Goal: Feedback & Contribution: Leave review/rating

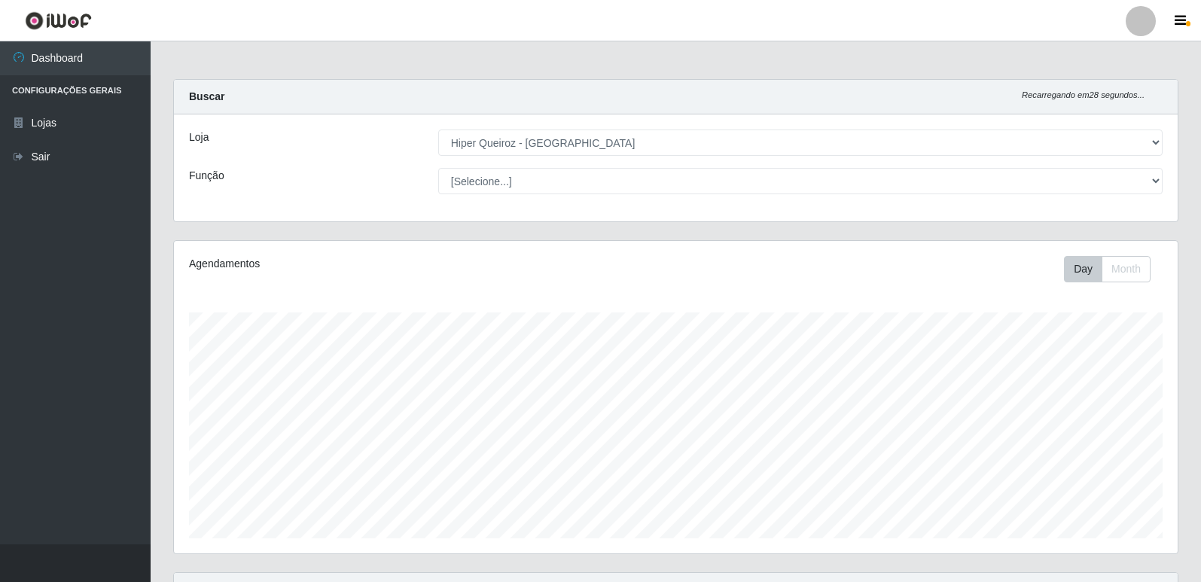
select select "516"
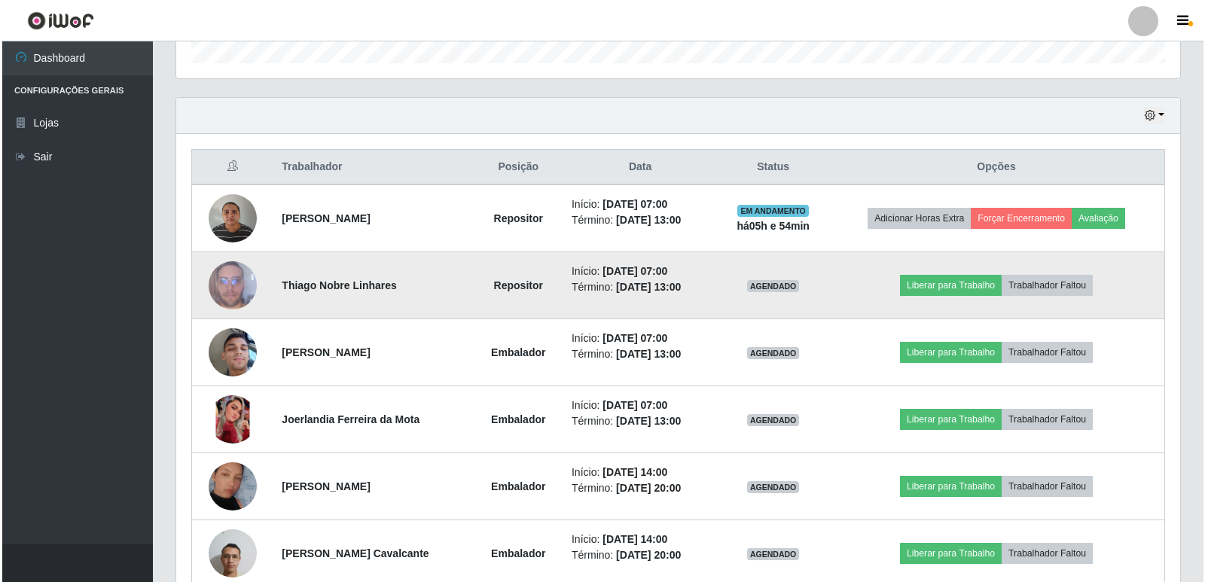
scroll to position [468, 0]
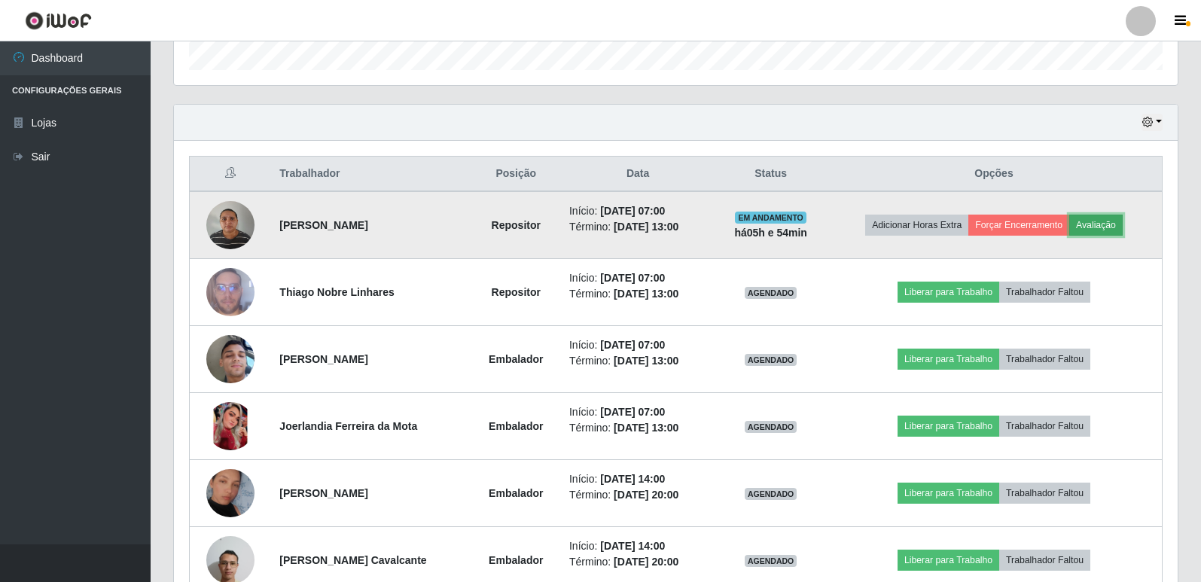
click at [1111, 223] on button "Avaliação" at bounding box center [1095, 225] width 53 height 21
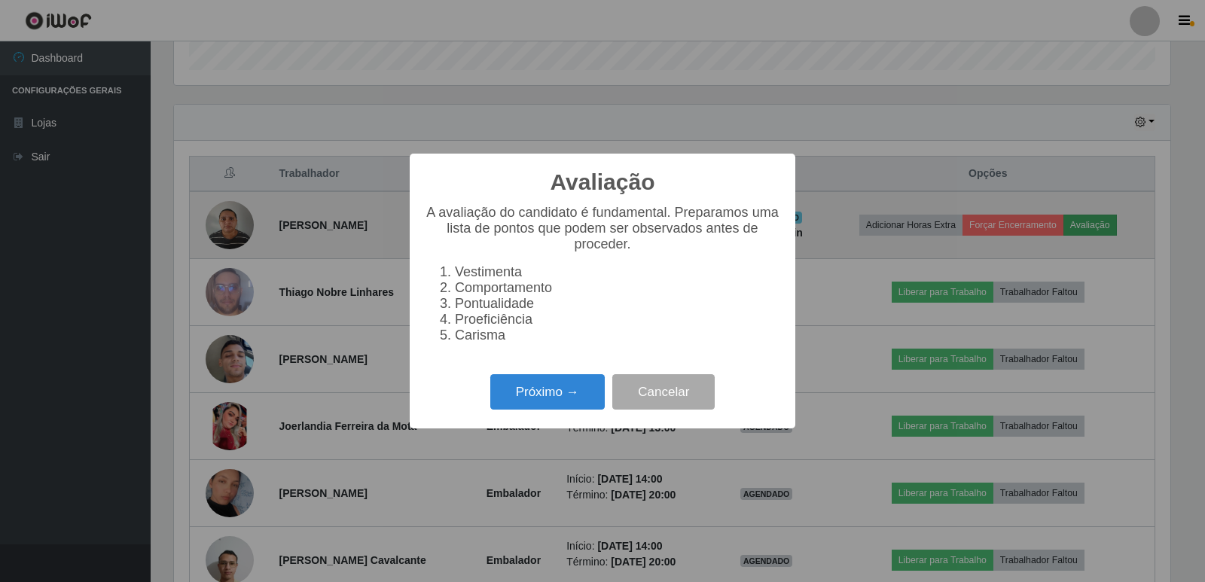
scroll to position [312, 996]
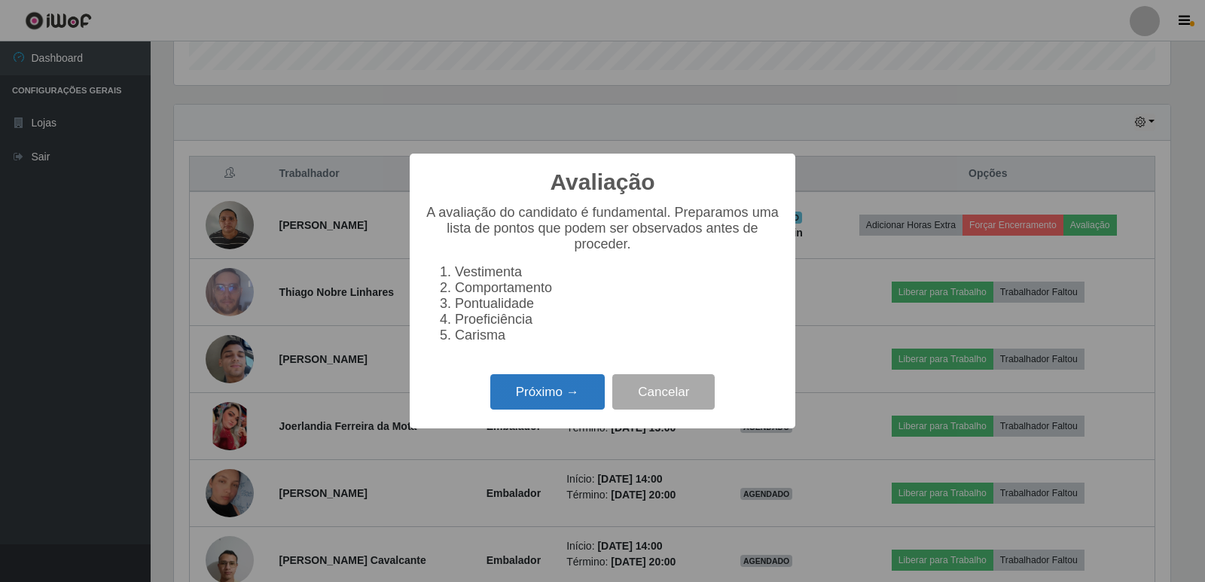
click at [550, 410] on button "Próximo →" at bounding box center [547, 391] width 114 height 35
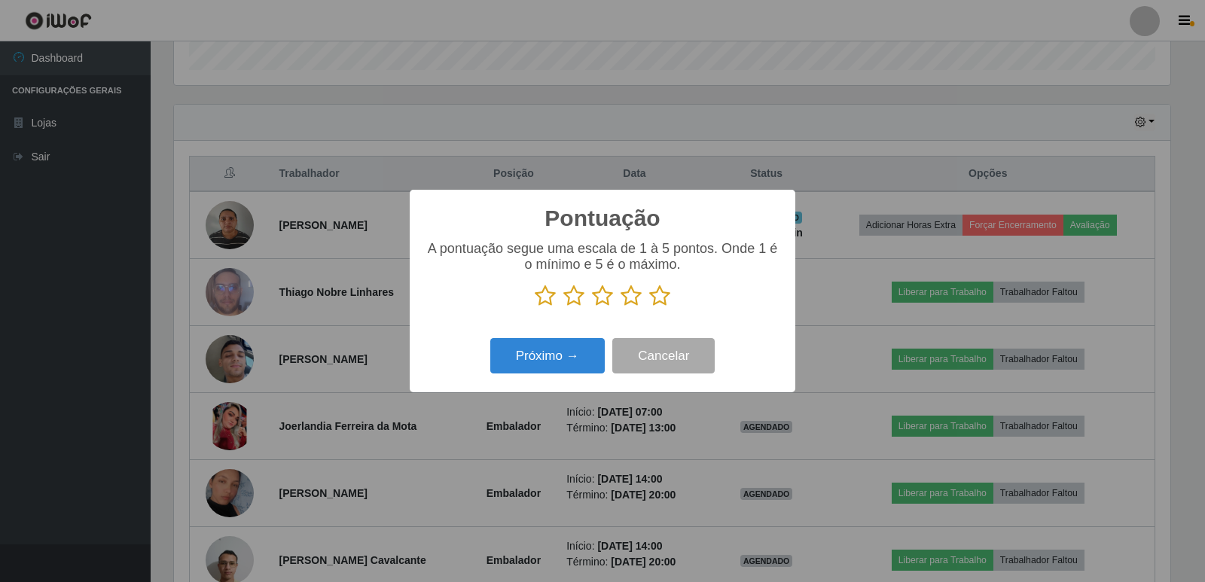
click at [675, 307] on p at bounding box center [602, 296] width 355 height 23
click at [672, 307] on p at bounding box center [602, 296] width 355 height 23
click at [669, 305] on p at bounding box center [602, 296] width 355 height 23
click at [668, 302] on icon at bounding box center [659, 296] width 21 height 23
click at [649, 307] on input "radio" at bounding box center [649, 307] width 0 height 0
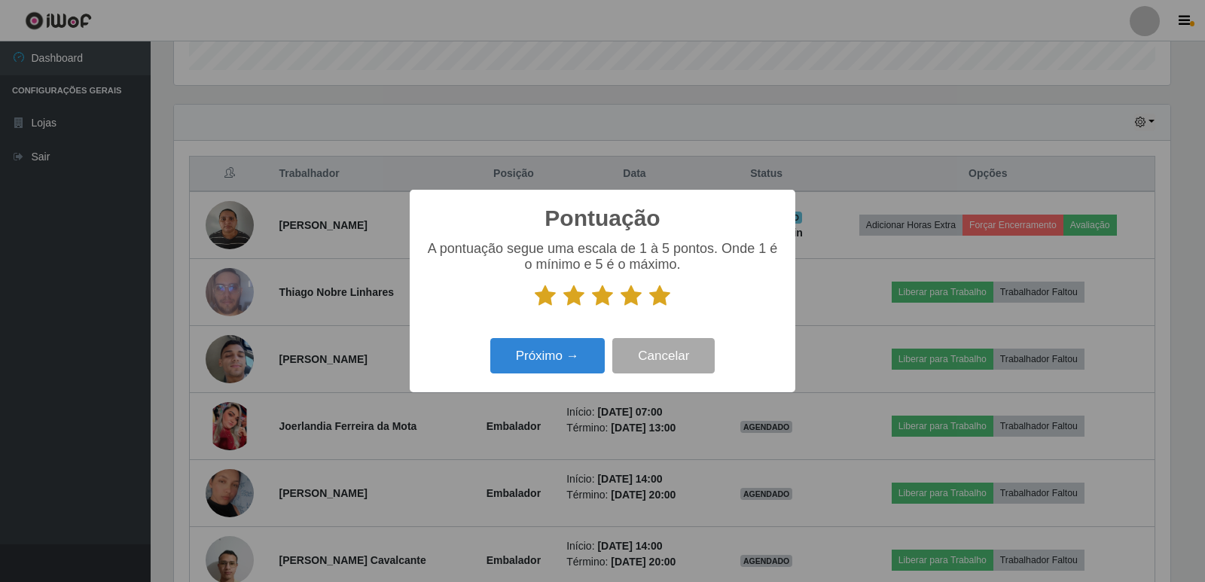
click at [668, 296] on icon at bounding box center [659, 296] width 21 height 23
click at [649, 307] on input "radio" at bounding box center [649, 307] width 0 height 0
click at [563, 362] on button "Próximo →" at bounding box center [547, 355] width 114 height 35
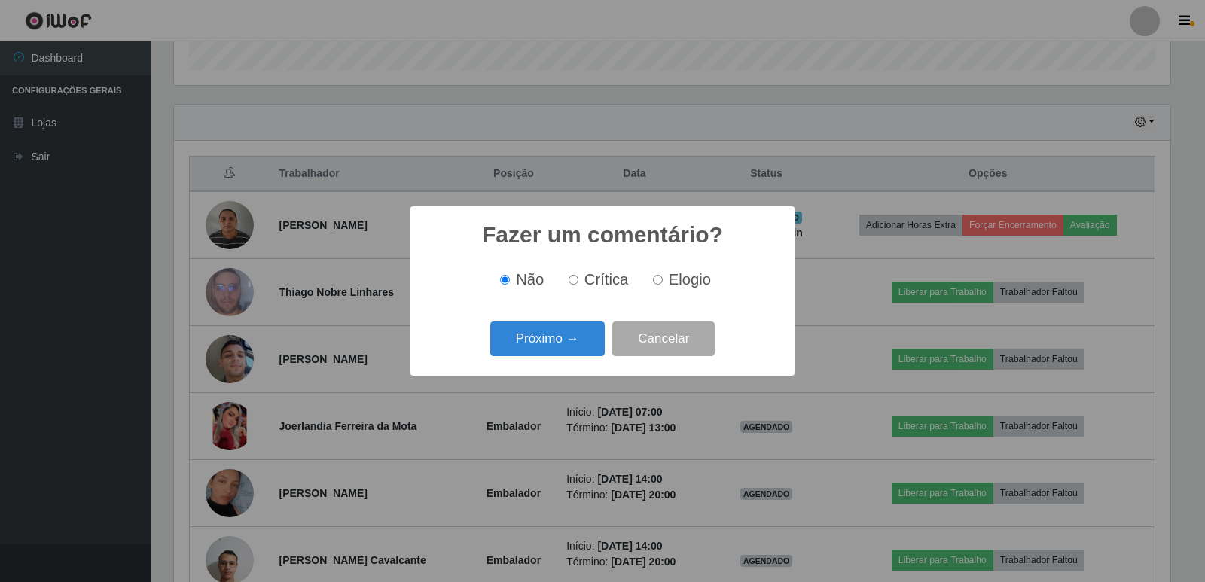
click at [685, 280] on span "Elogio" at bounding box center [690, 279] width 42 height 17
click at [663, 280] on input "Elogio" at bounding box center [658, 280] width 10 height 10
radio input "true"
click at [571, 346] on button "Próximo →" at bounding box center [547, 339] width 114 height 35
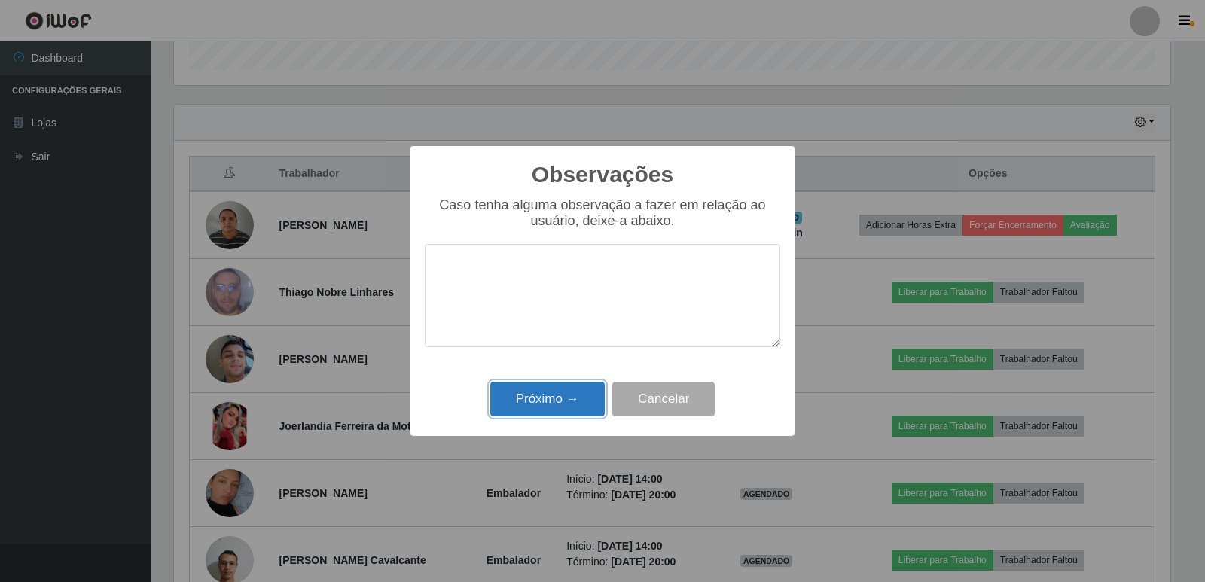
click at [556, 415] on button "Próximo →" at bounding box center [547, 399] width 114 height 35
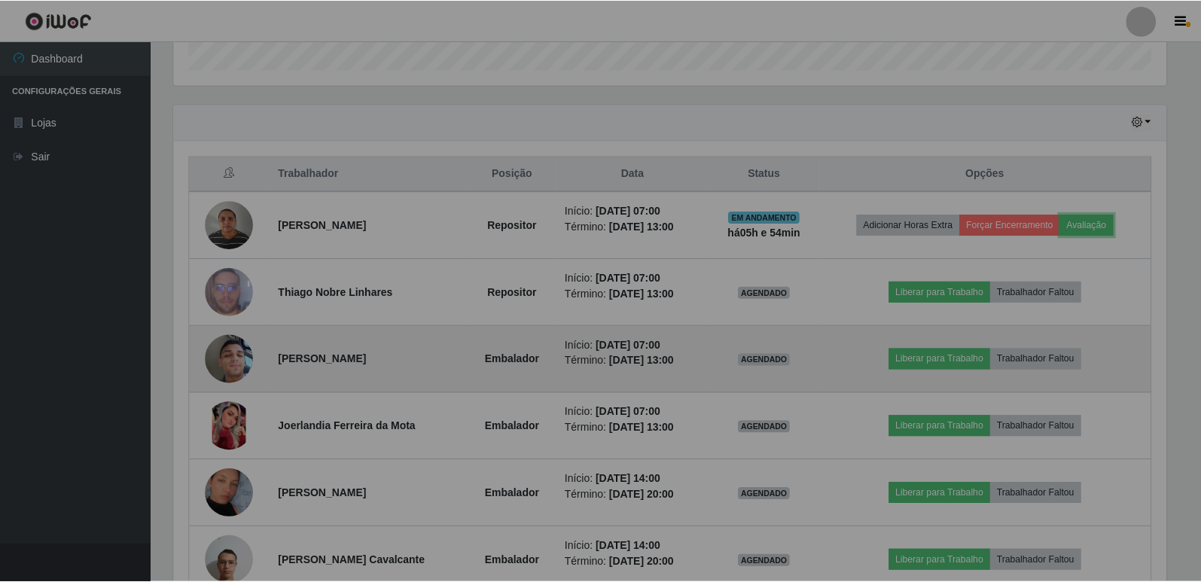
scroll to position [312, 1004]
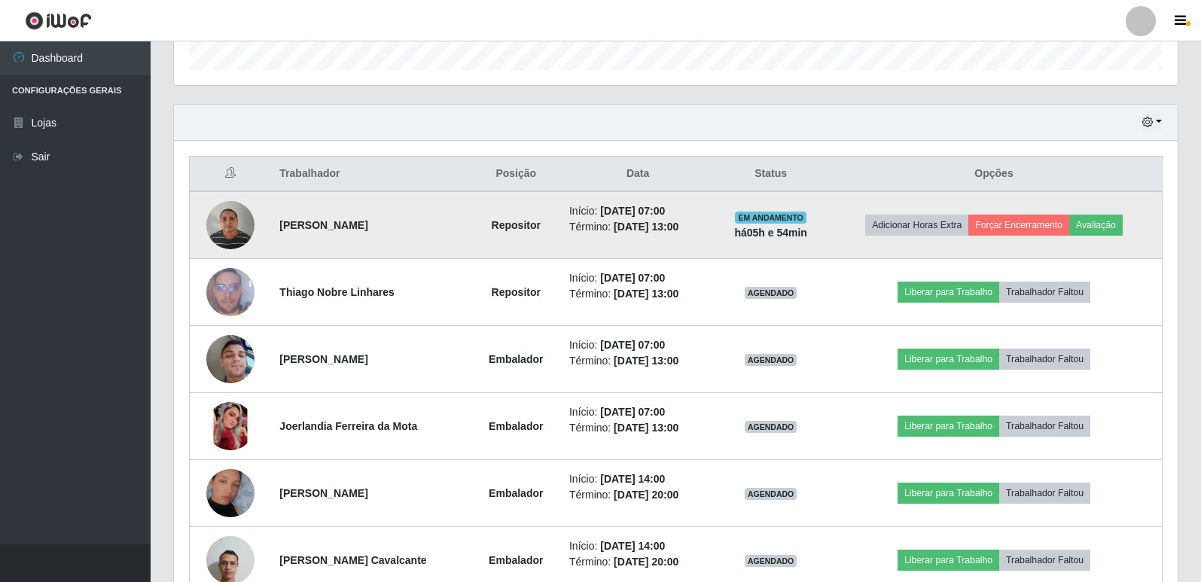
click at [1023, 237] on td "Adicionar Horas Extra Forçar Encerramento Avaliação" at bounding box center [994, 225] width 336 height 68
click at [1029, 233] on button "Forçar Encerramento" at bounding box center [1018, 225] width 101 height 21
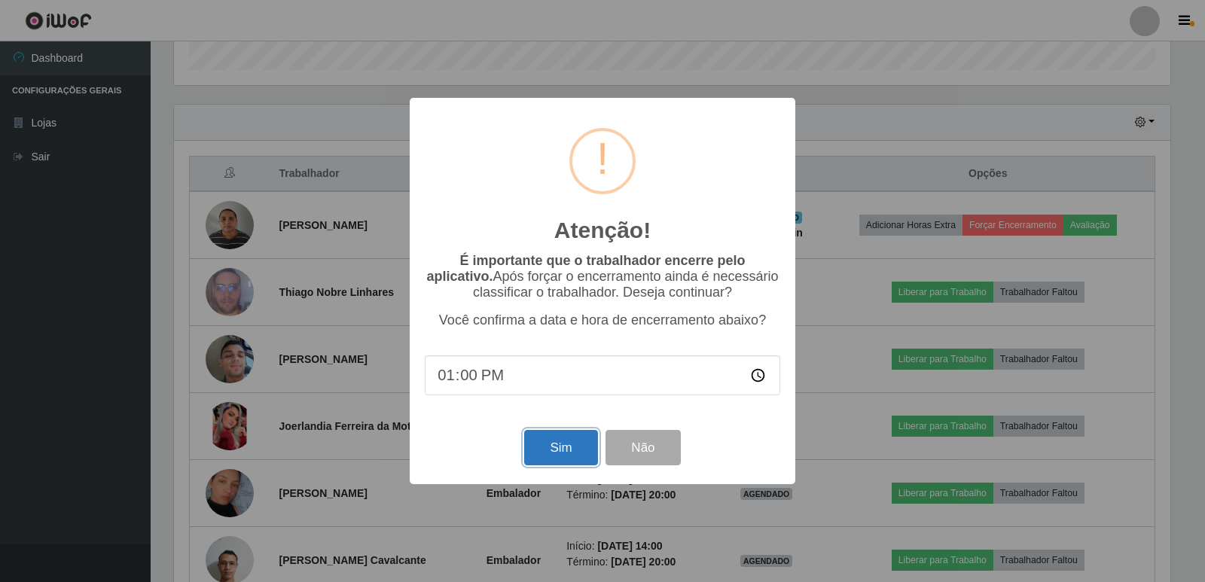
click at [550, 443] on button "Sim" at bounding box center [560, 447] width 73 height 35
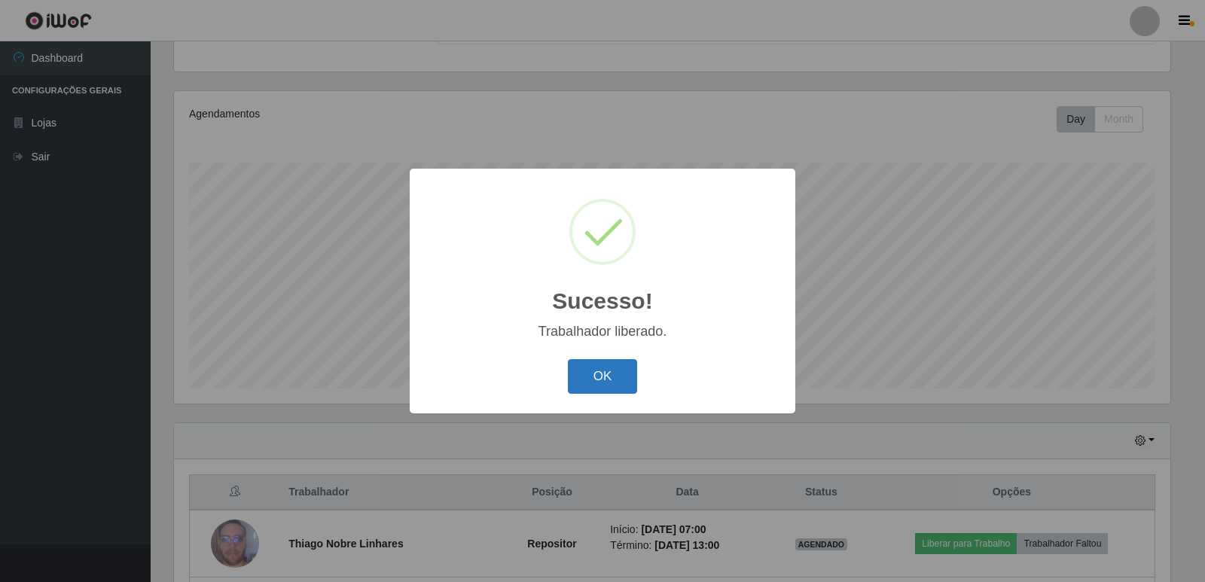
click at [587, 386] on button "OK" at bounding box center [603, 376] width 70 height 35
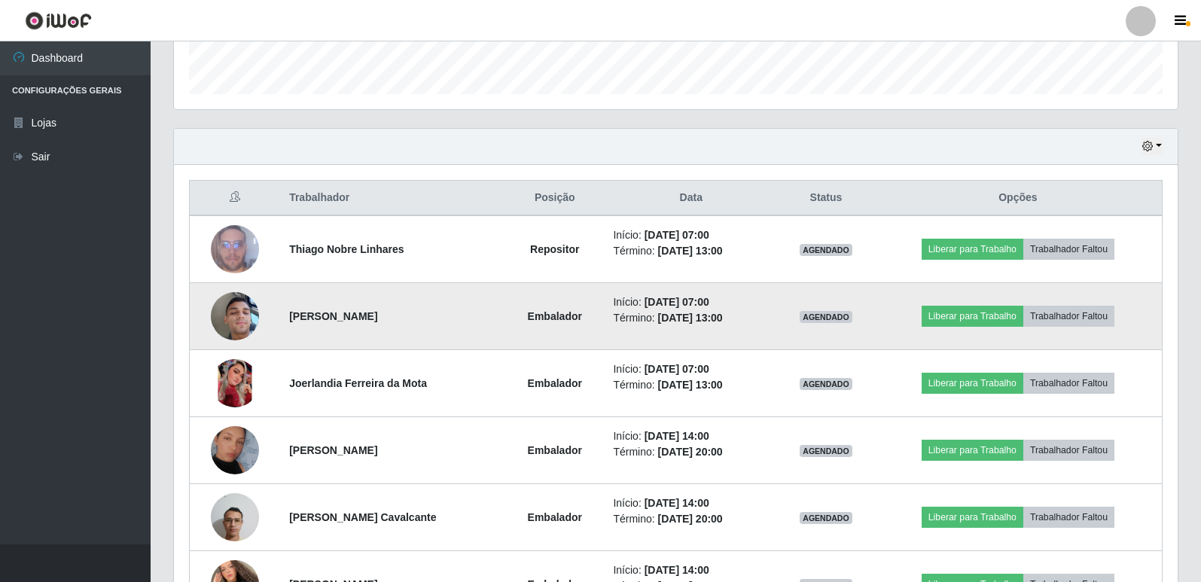
scroll to position [552, 0]
